Goal: Communication & Community: Answer question/provide support

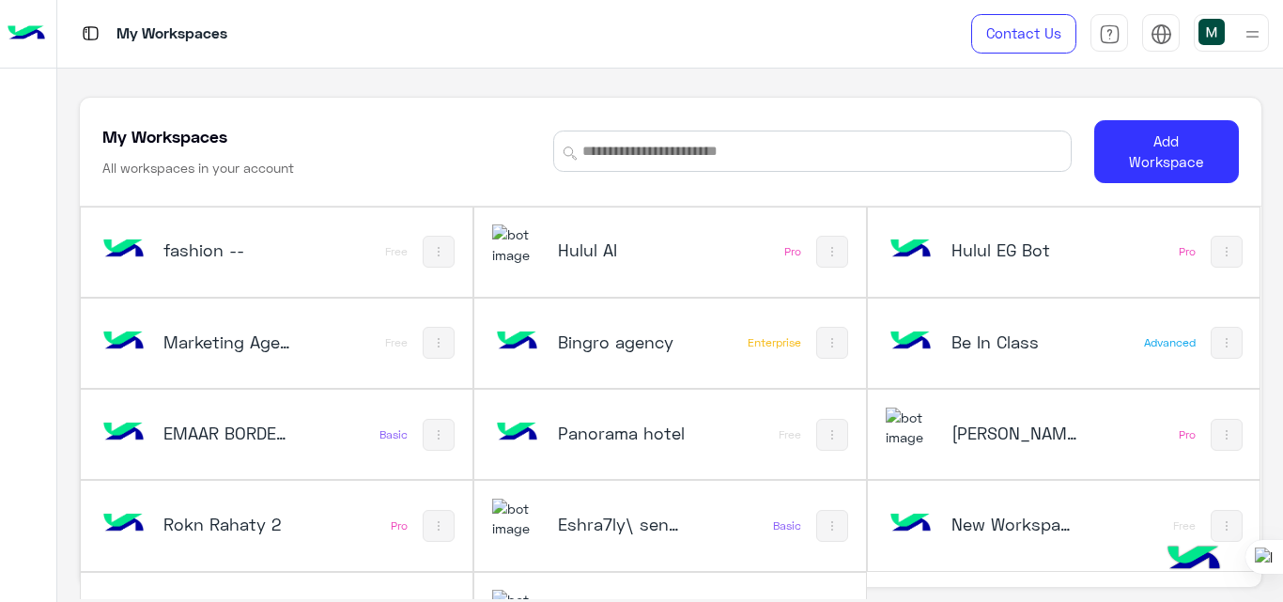
click at [577, 244] on h5 "Hulul AI" at bounding box center [622, 249] width 129 height 23
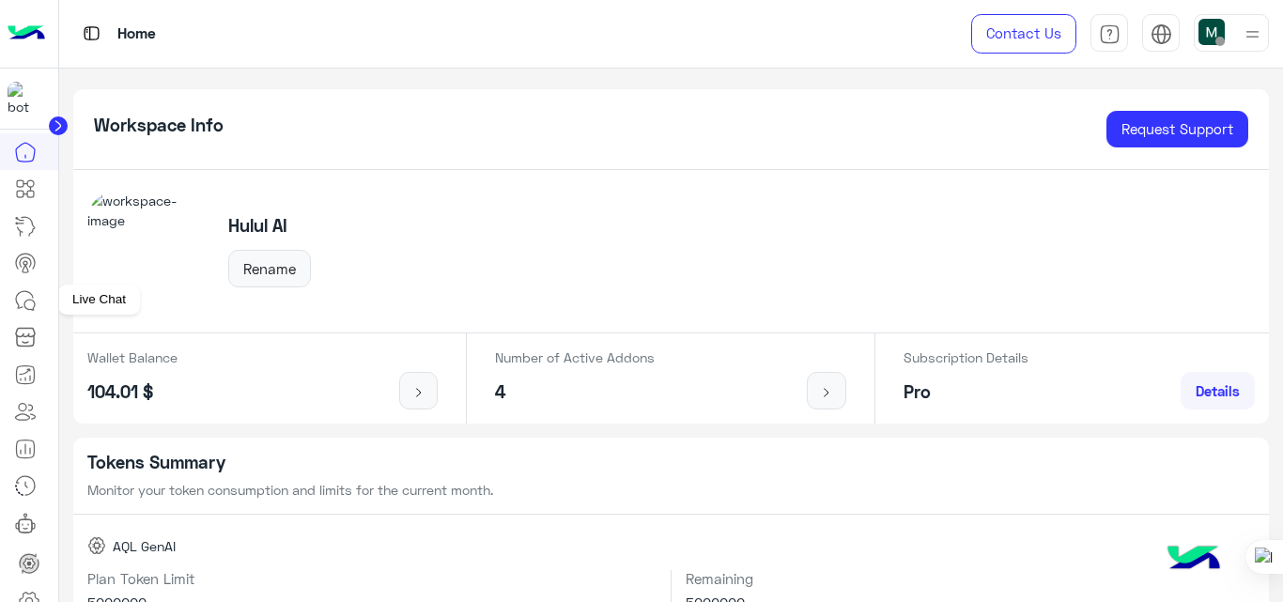
click at [26, 308] on icon at bounding box center [29, 305] width 10 height 10
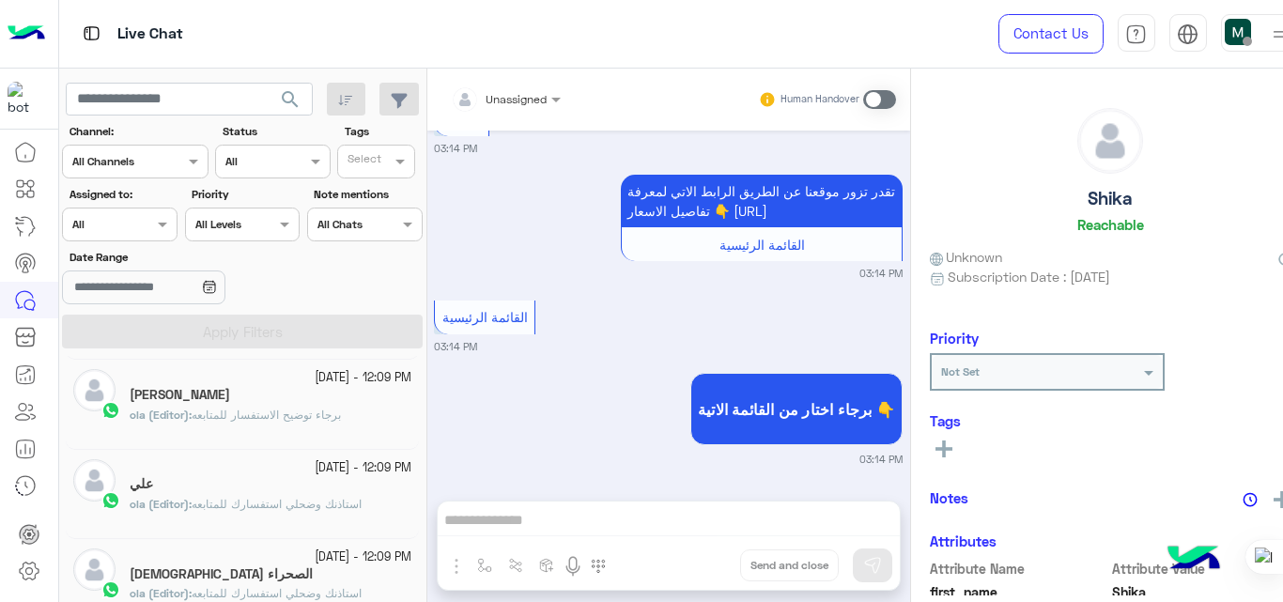
scroll to position [1360, 0]
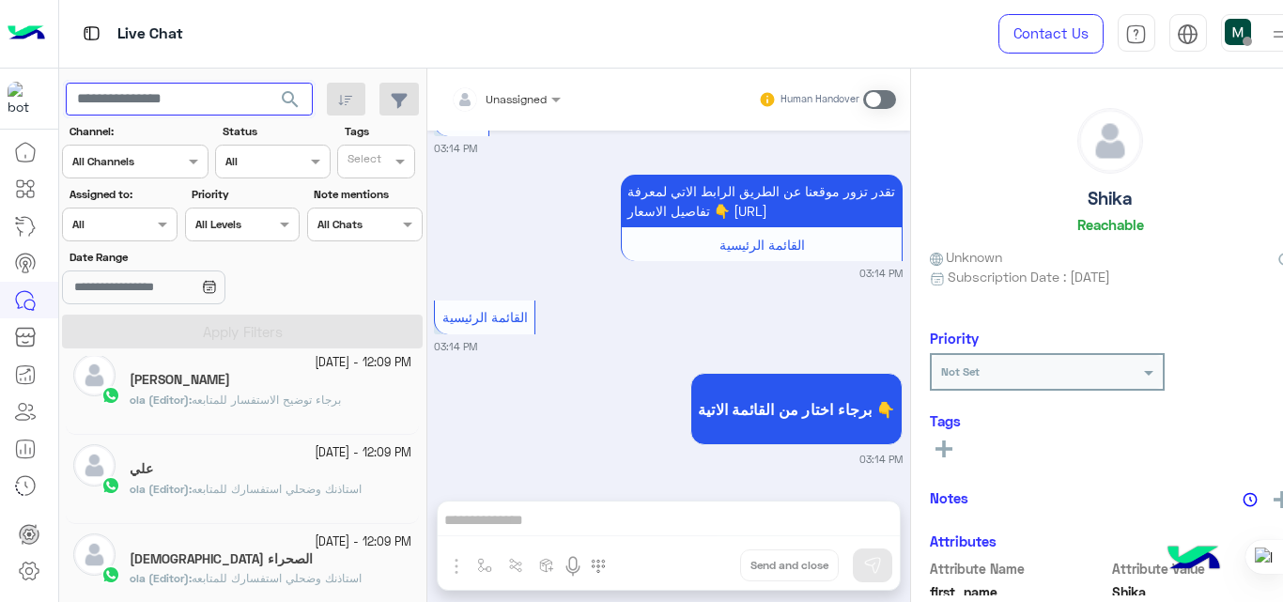
click at [189, 103] on input "text" at bounding box center [189, 100] width 247 height 34
type input "*****"
click at [268, 83] on button "search" at bounding box center [291, 103] width 46 height 40
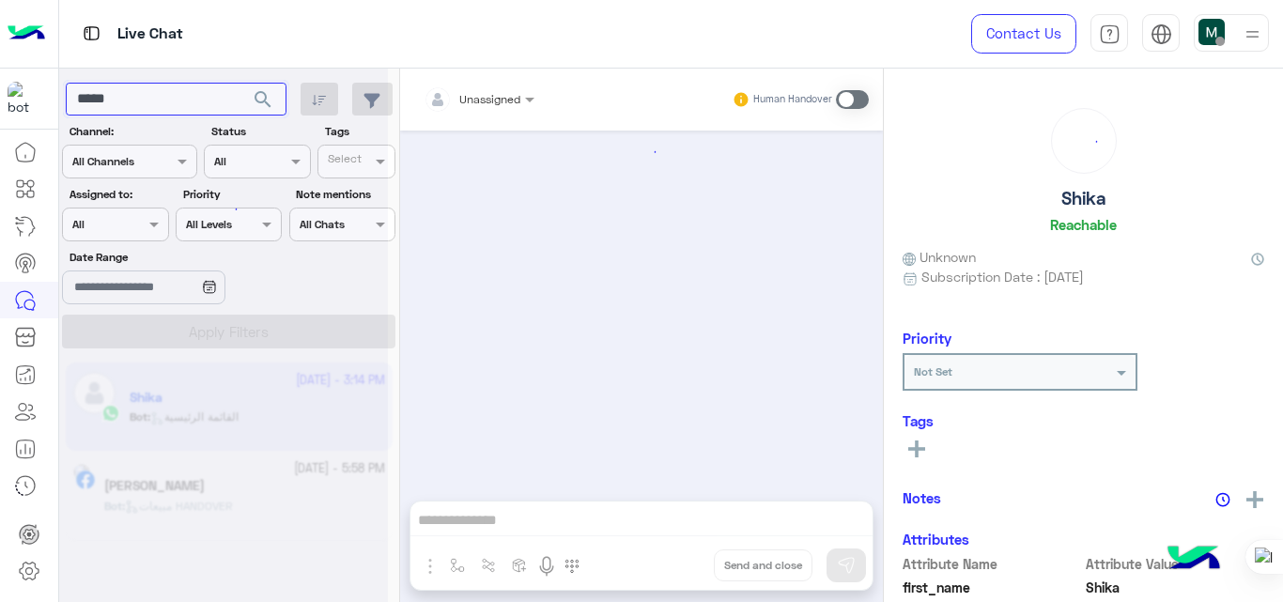
scroll to position [837, 0]
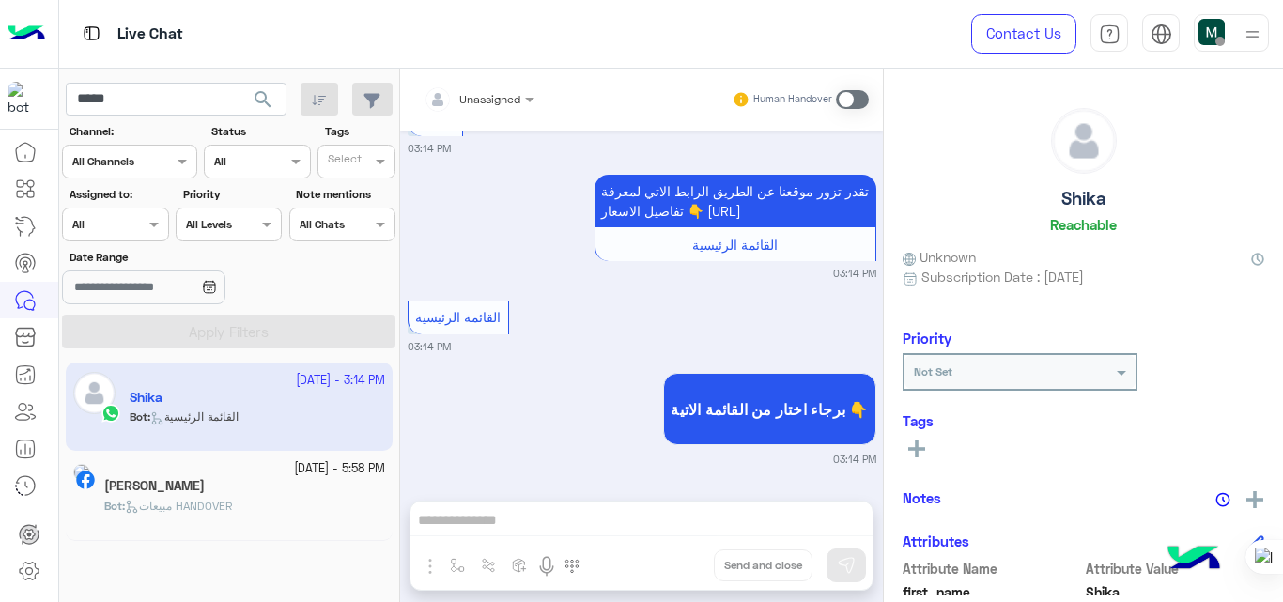
click at [246, 480] on div "[PERSON_NAME]" at bounding box center [244, 488] width 281 height 20
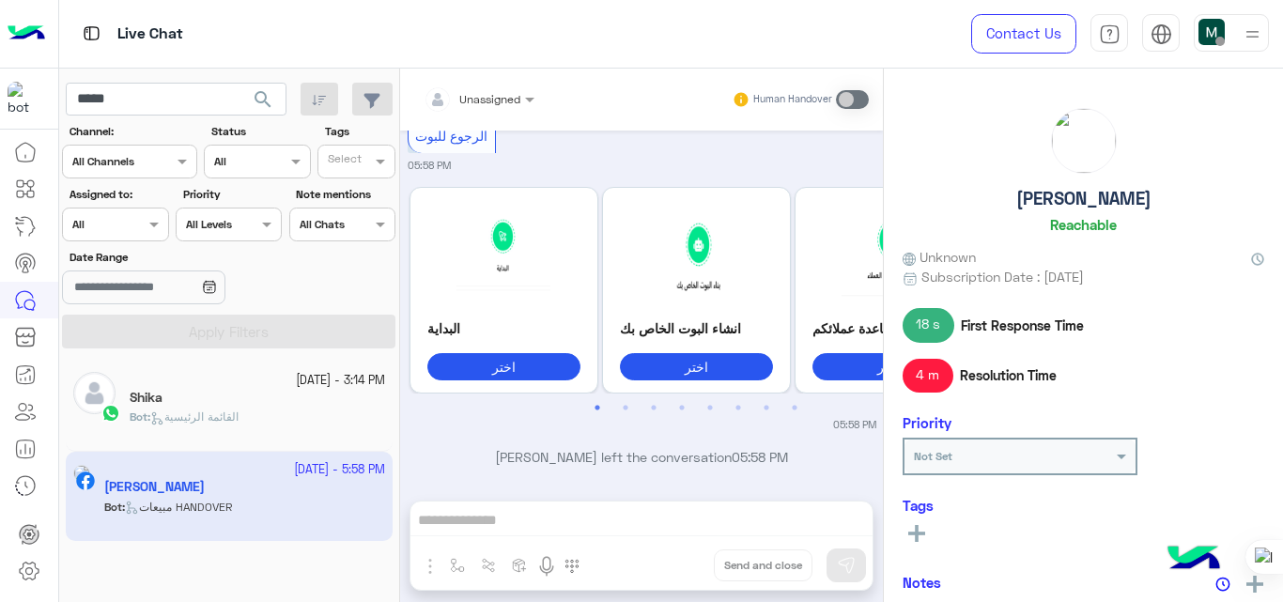
scroll to position [906, 0]
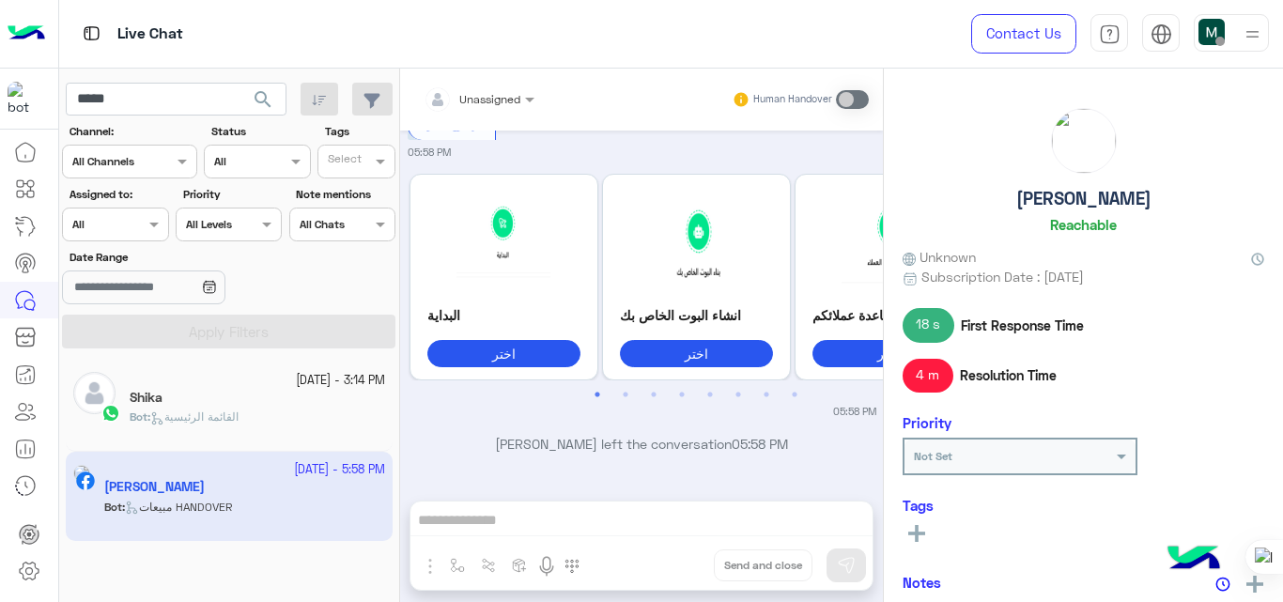
click at [714, 352] on button "اختر" at bounding box center [696, 353] width 153 height 27
click at [836, 362] on button "اختر" at bounding box center [888, 353] width 153 height 27
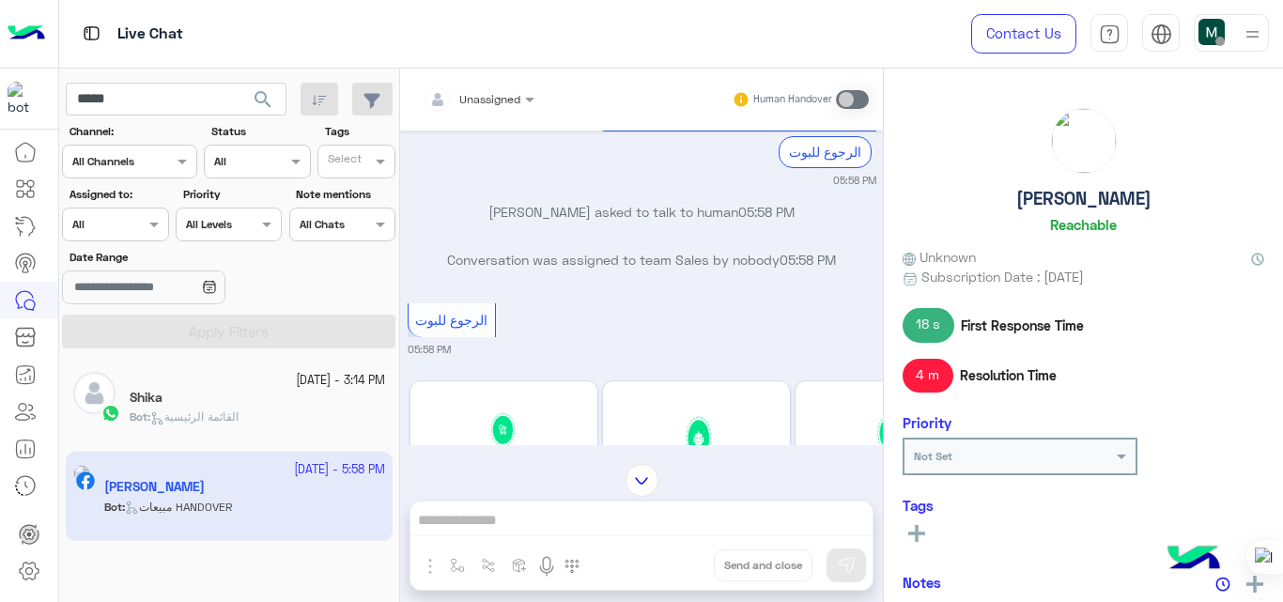
scroll to position [706, 0]
